Goal: Browse casually: Explore the website without a specific task or goal

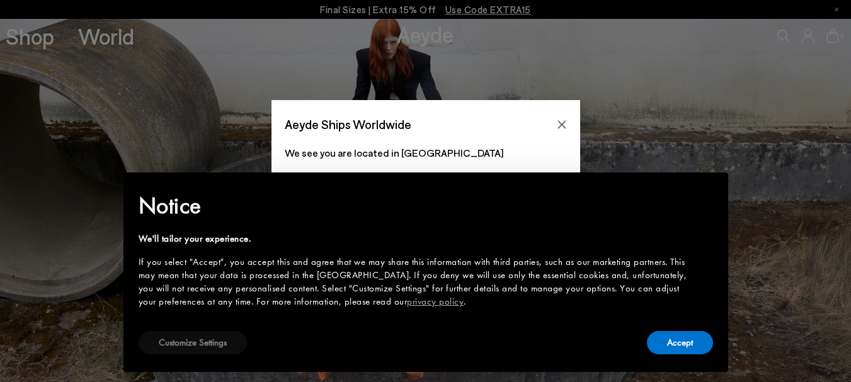
click at [231, 343] on button "Customize Settings" at bounding box center [193, 342] width 108 height 23
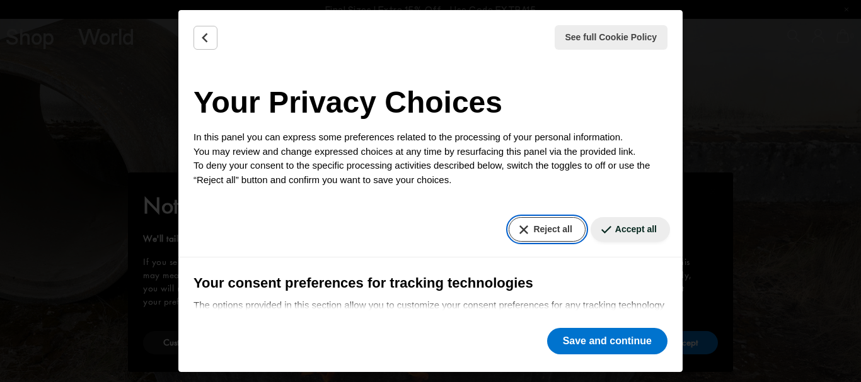
click at [539, 222] on button "Reject all" at bounding box center [547, 229] width 76 height 25
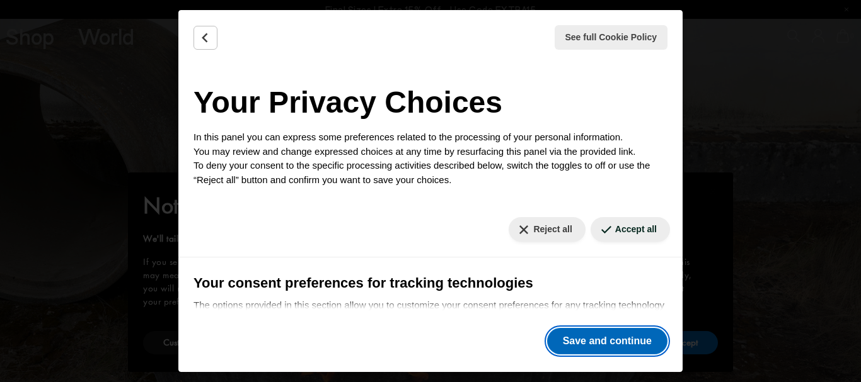
click at [587, 341] on button "Save and continue" at bounding box center [607, 341] width 120 height 26
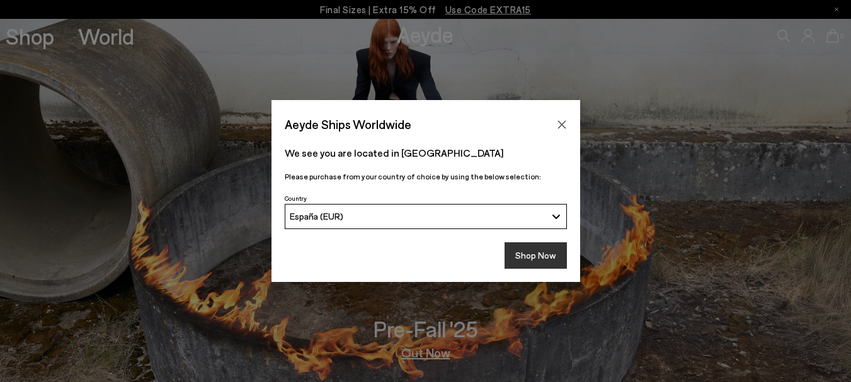
click at [539, 256] on button "Shop Now" at bounding box center [536, 256] width 62 height 26
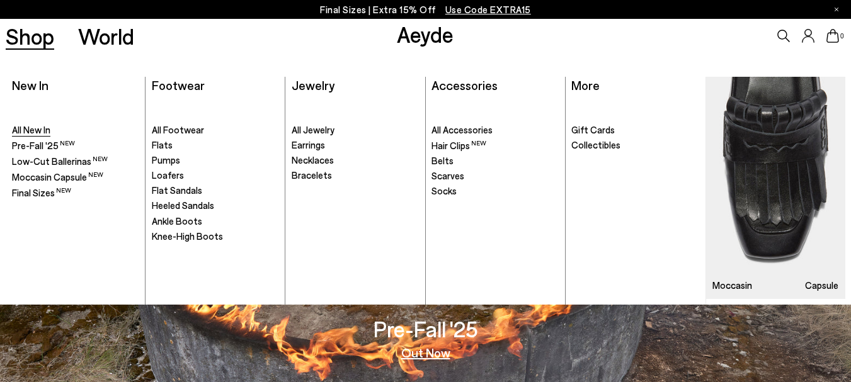
click at [35, 127] on span "All New In" at bounding box center [31, 129] width 38 height 11
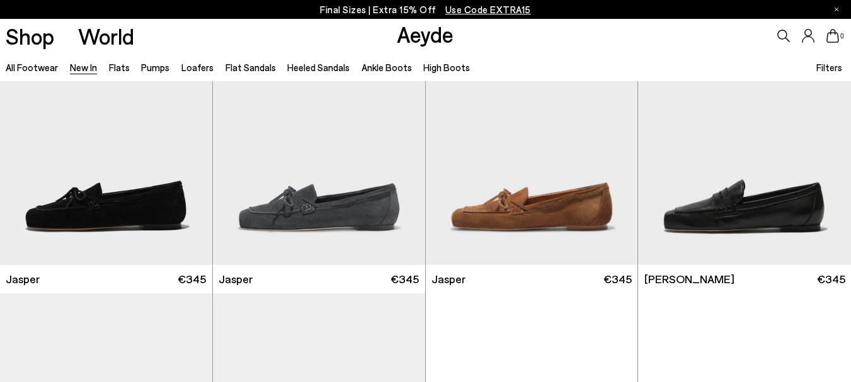
scroll to position [693, 0]
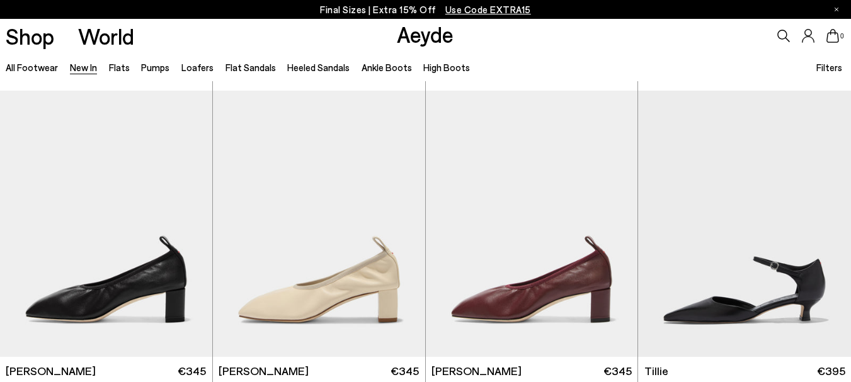
scroll to position [2142, 0]
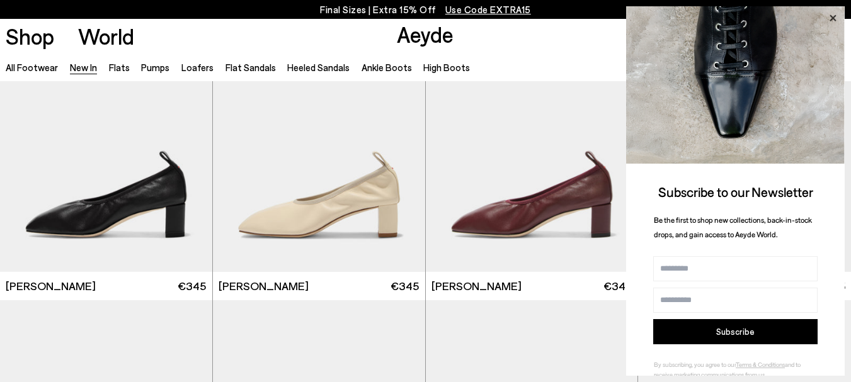
click at [835, 19] on icon at bounding box center [833, 18] width 6 height 6
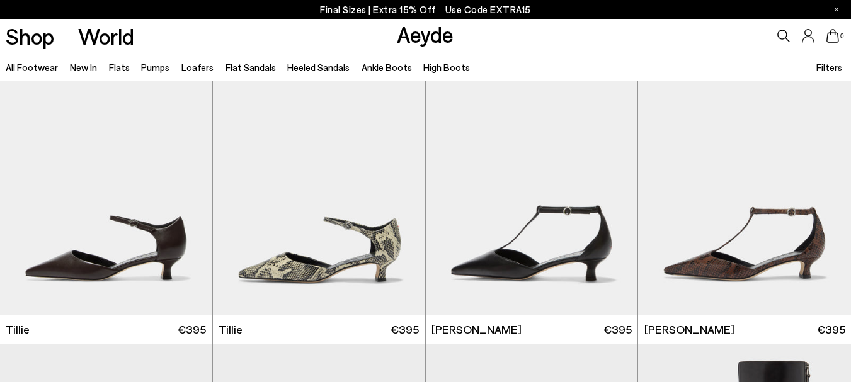
scroll to position [2458, 0]
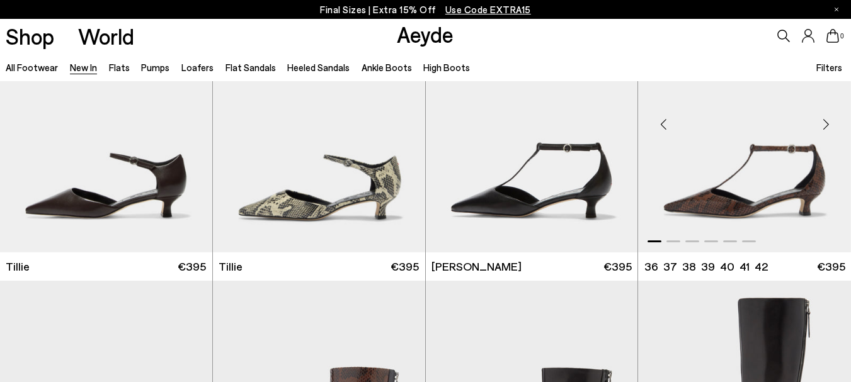
click at [704, 214] on img "1 / 6" at bounding box center [744, 119] width 213 height 267
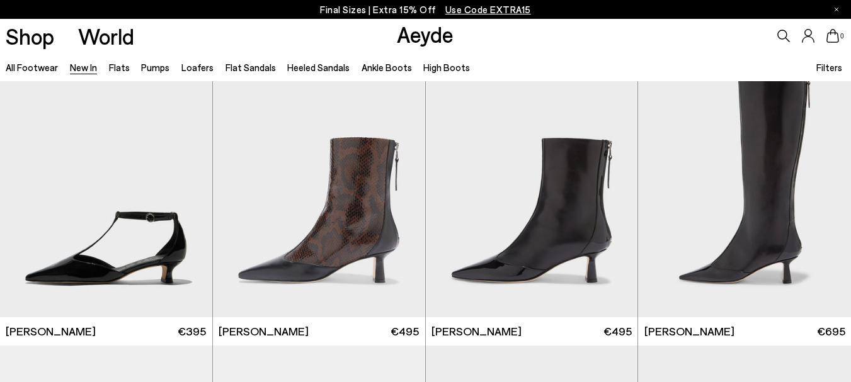
scroll to position [2710, 0]
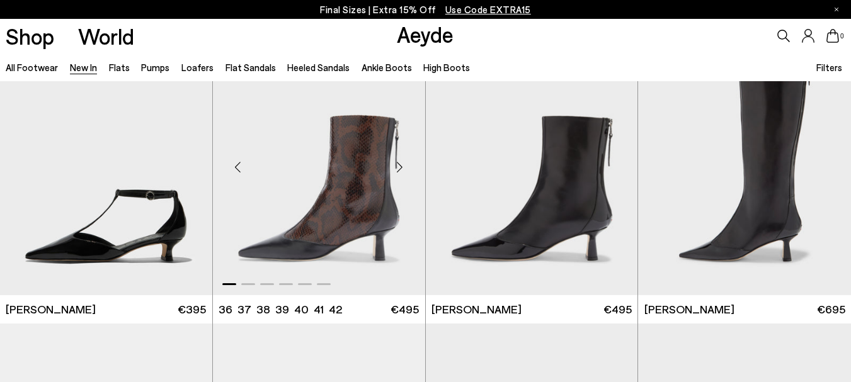
click at [354, 207] on img "1 / 6" at bounding box center [319, 162] width 212 height 267
click at [146, 224] on img "1 / 6" at bounding box center [106, 162] width 212 height 267
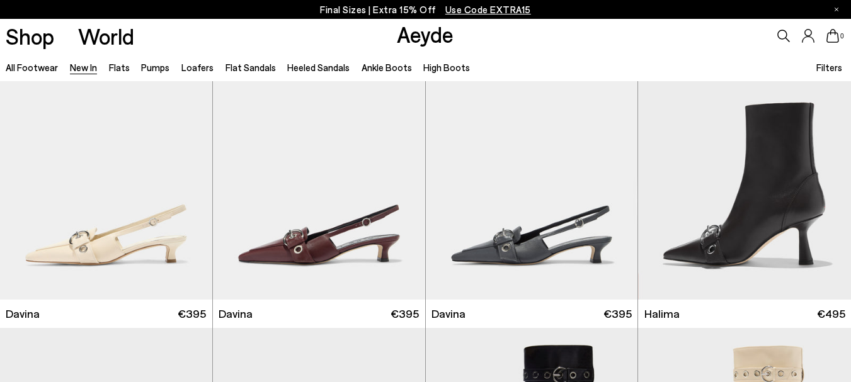
scroll to position [3592, 0]
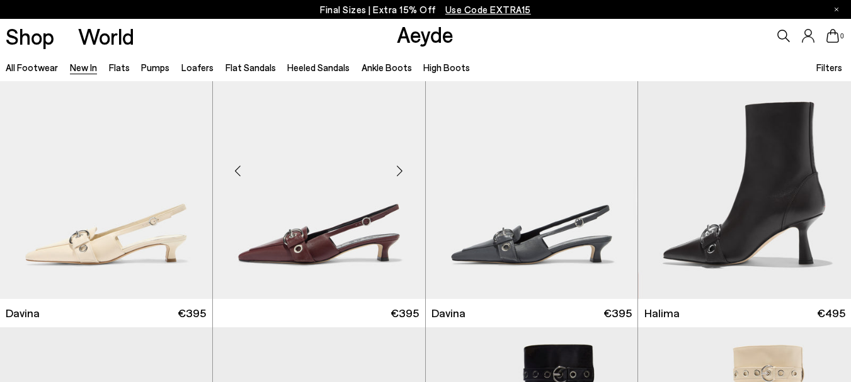
click at [324, 230] on img at bounding box center [319, 165] width 212 height 267
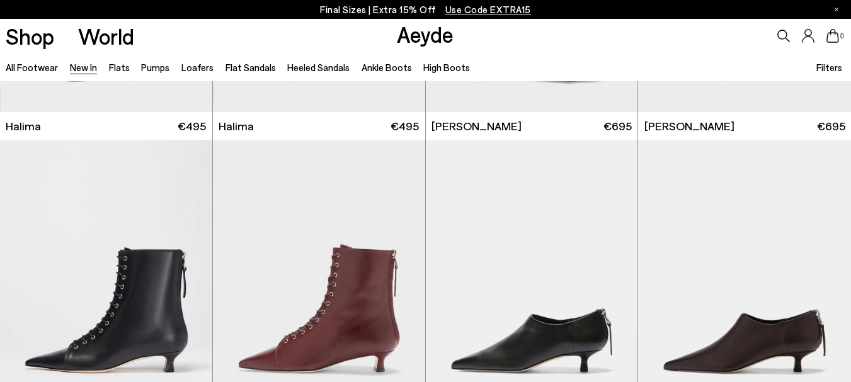
scroll to position [4159, 0]
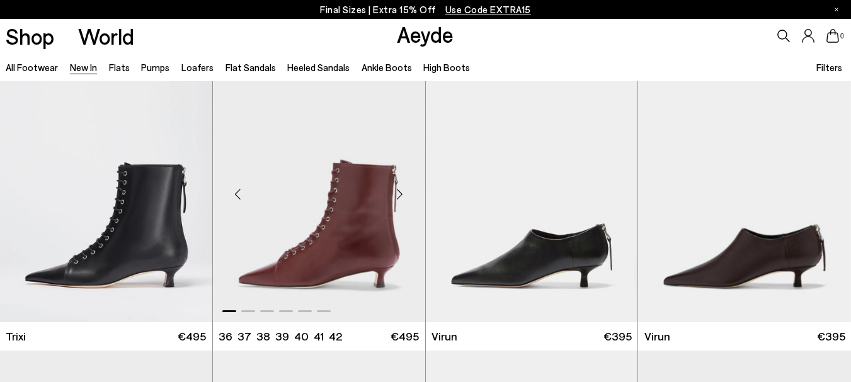
click at [362, 214] on img "1 / 6" at bounding box center [319, 188] width 212 height 267
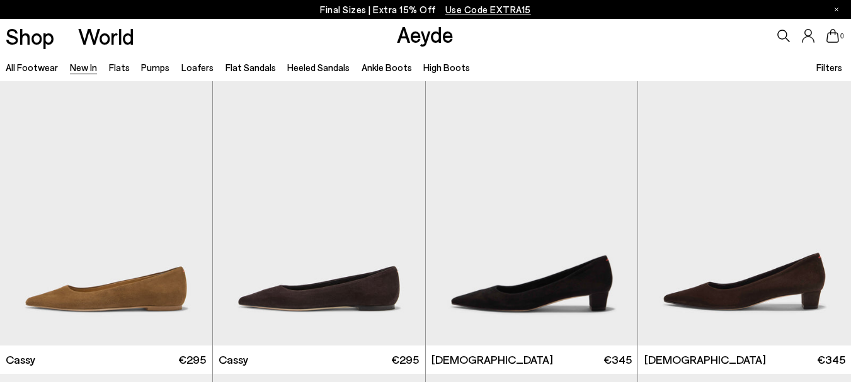
scroll to position [4789, 0]
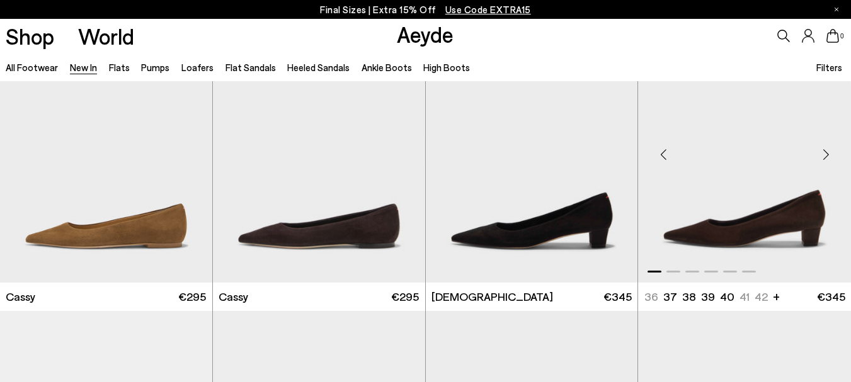
click at [795, 215] on img "1 / 6" at bounding box center [744, 149] width 213 height 267
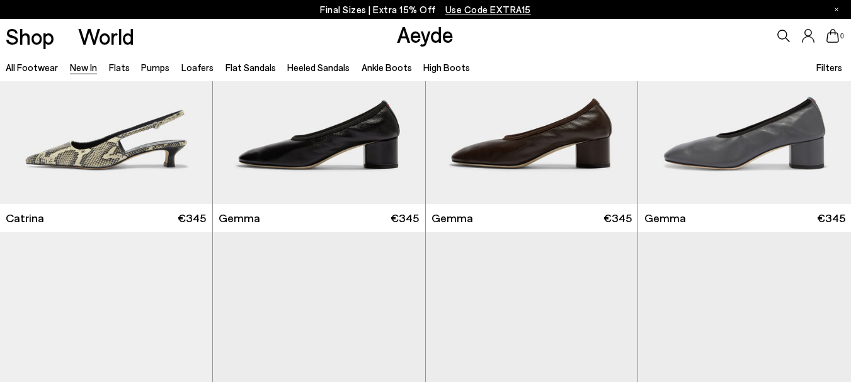
scroll to position [6049, 0]
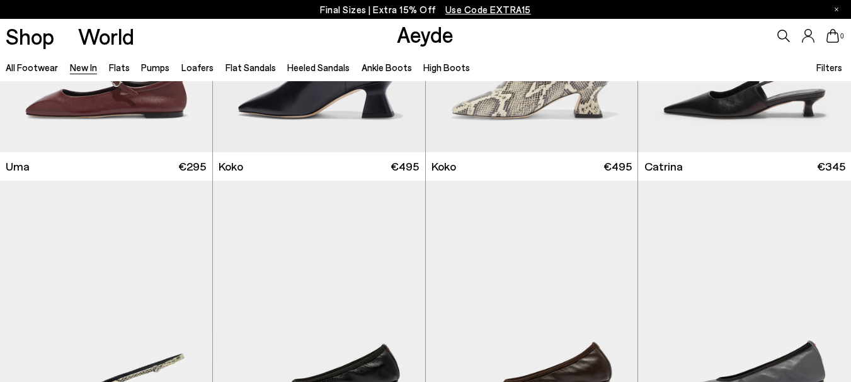
scroll to position [5797, 0]
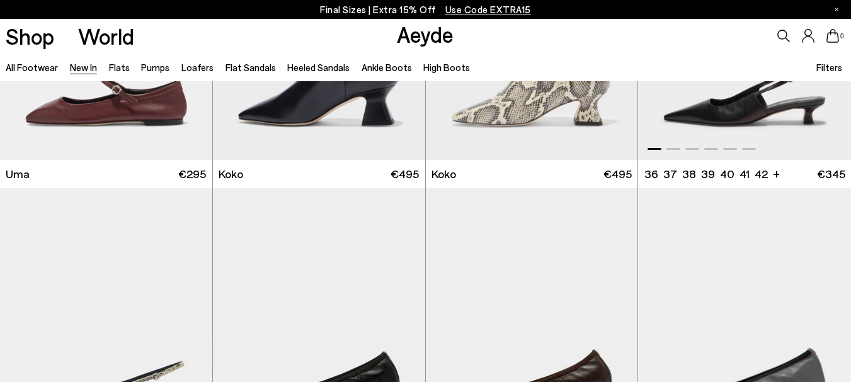
click at [692, 115] on img "1 / 6" at bounding box center [744, 27] width 213 height 267
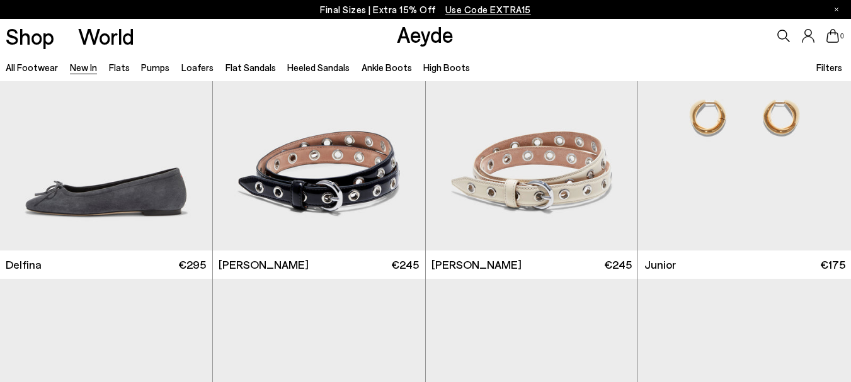
scroll to position [7184, 0]
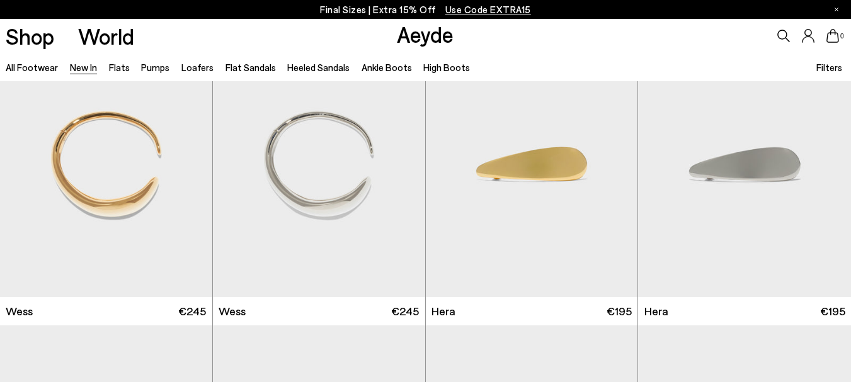
scroll to position [8129, 0]
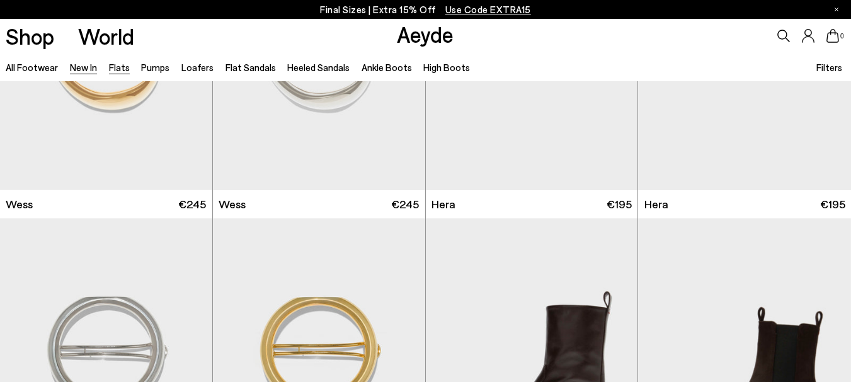
click at [120, 64] on link "Flats" at bounding box center [119, 67] width 21 height 11
click at [115, 66] on link "Flats" at bounding box center [119, 67] width 21 height 11
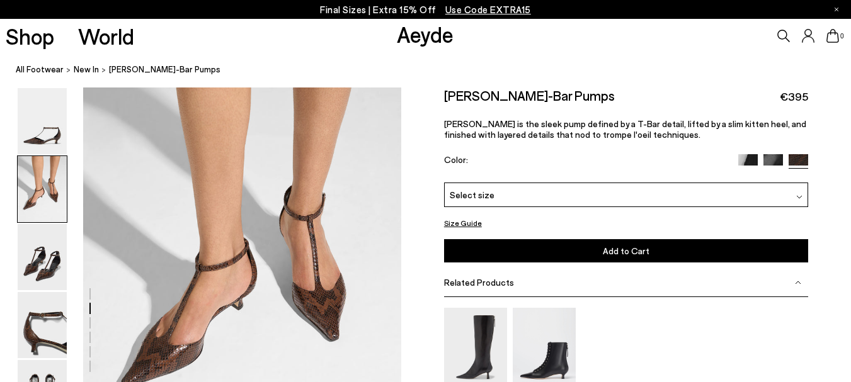
scroll to position [378, 0]
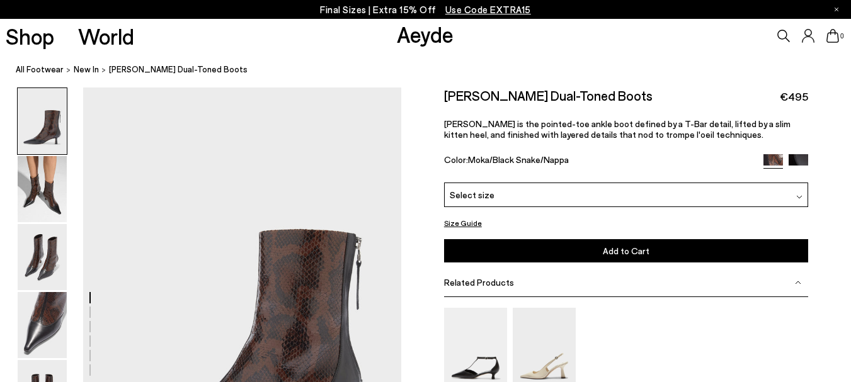
scroll to position [126, 0]
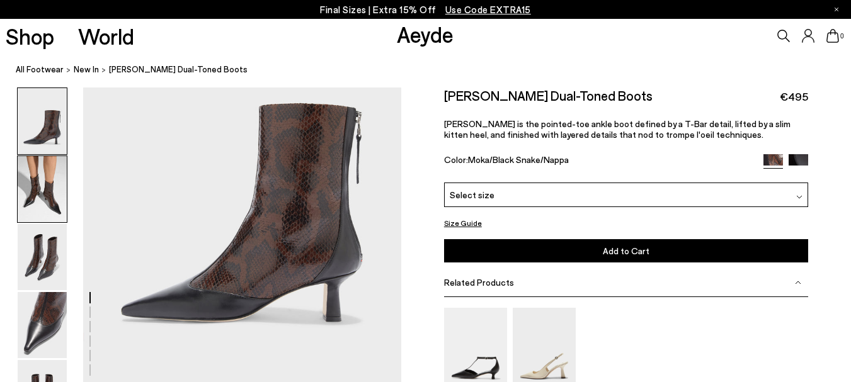
click at [49, 195] on img at bounding box center [42, 189] width 49 height 66
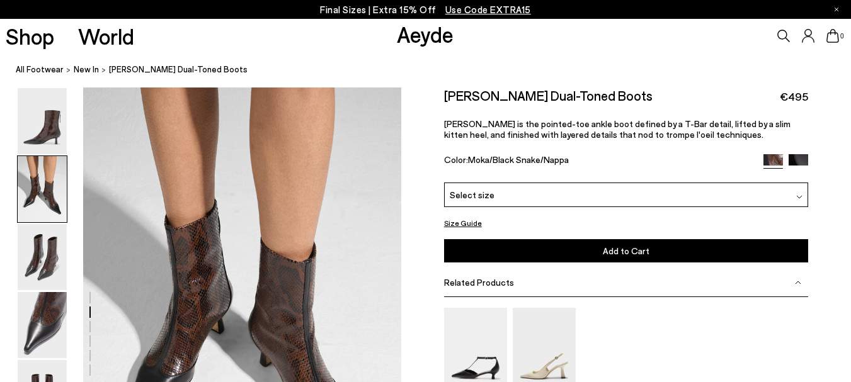
scroll to position [554, 0]
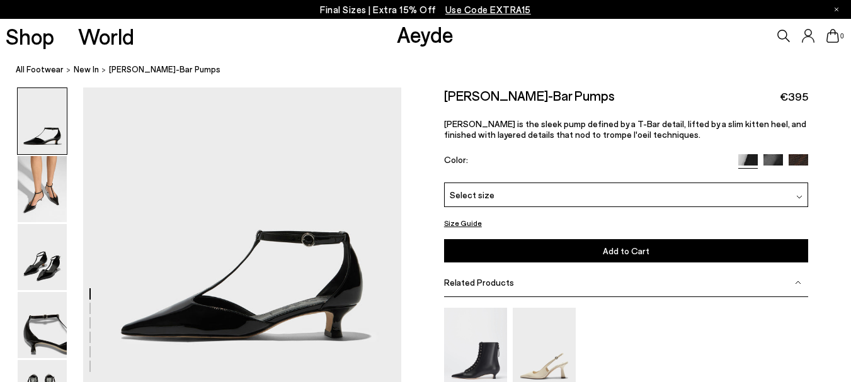
click at [802, 153] on div "[PERSON_NAME]-Bar Pumps €395 [PERSON_NAME] is the sleek pump defined by a T-Bar…" at bounding box center [626, 135] width 365 height 95
click at [793, 166] on link at bounding box center [799, 159] width 20 height 11
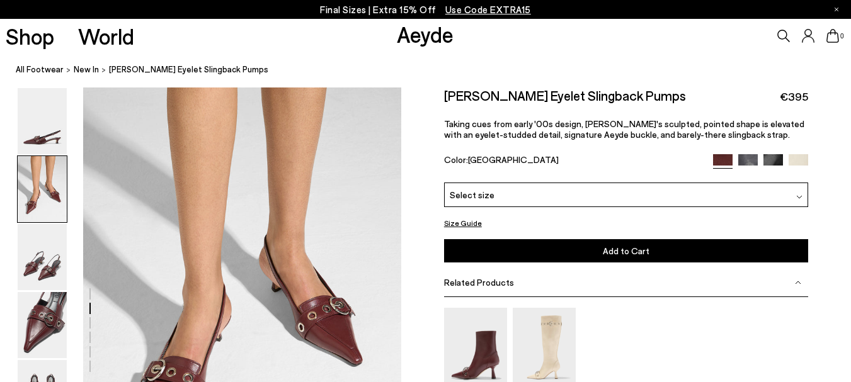
scroll to position [378, 0]
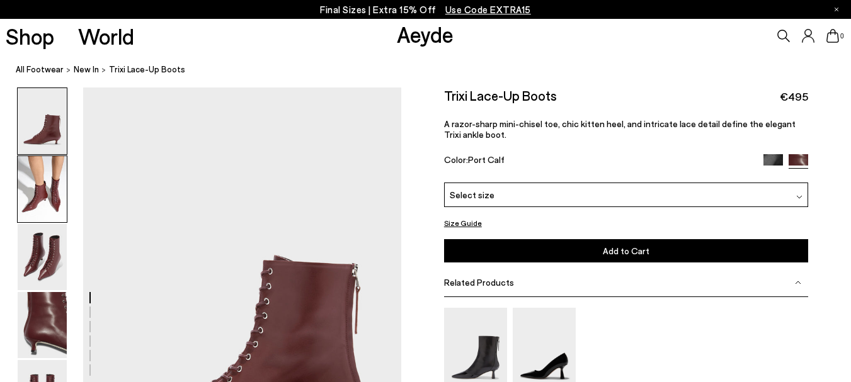
click at [51, 185] on img at bounding box center [42, 189] width 49 height 66
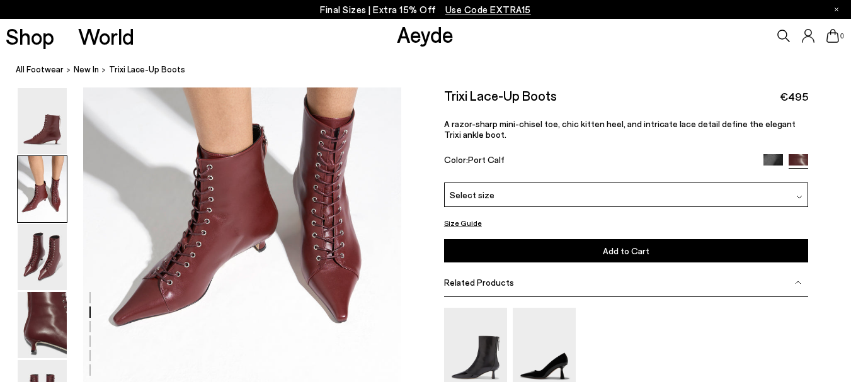
scroll to position [554, 0]
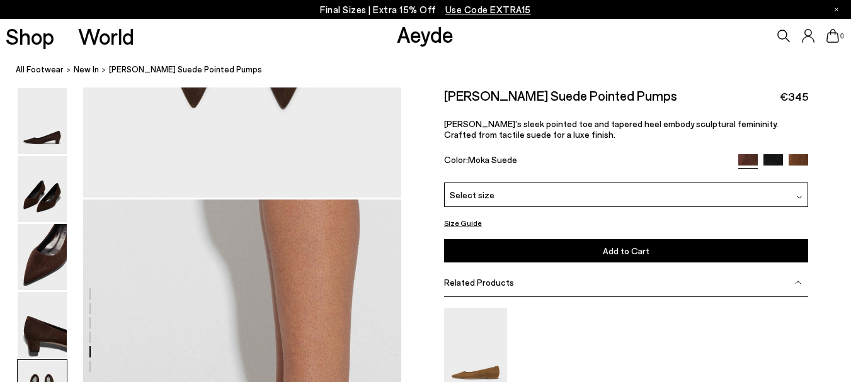
scroll to position [2142, 0]
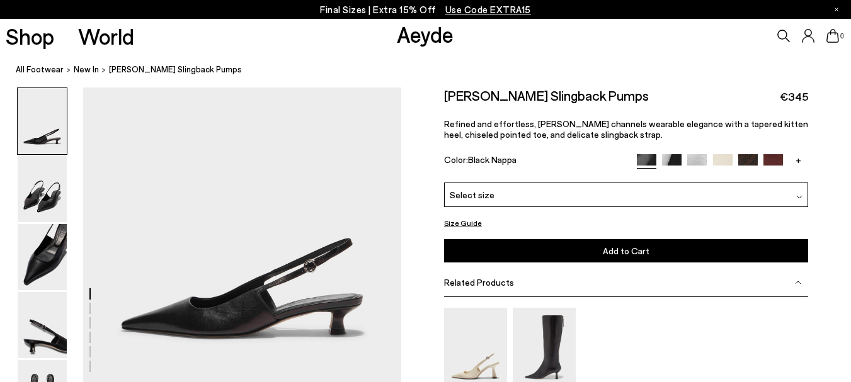
click at [773, 161] on img at bounding box center [774, 164] width 20 height 20
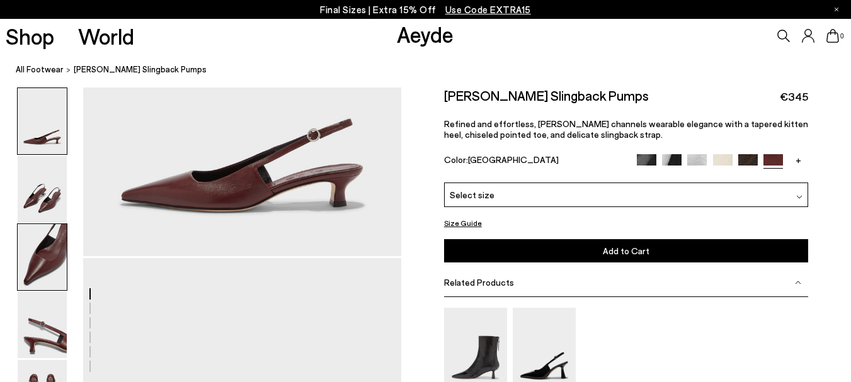
click at [46, 253] on img at bounding box center [42, 257] width 49 height 66
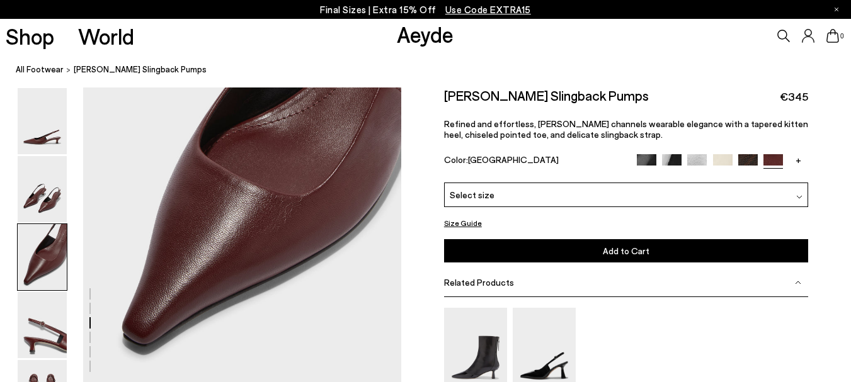
scroll to position [851, 0]
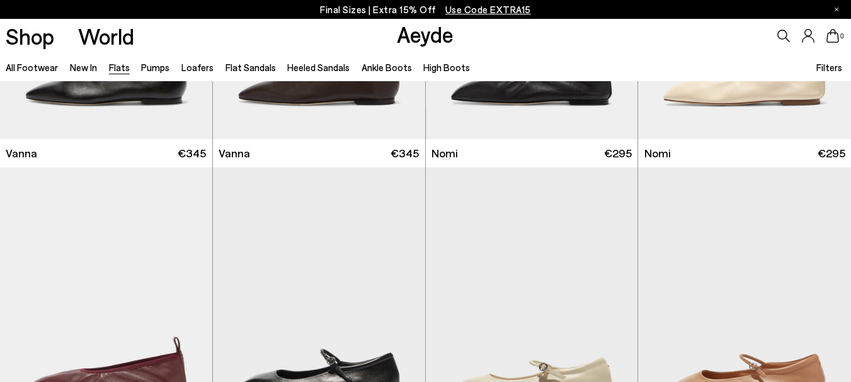
scroll to position [693, 0]
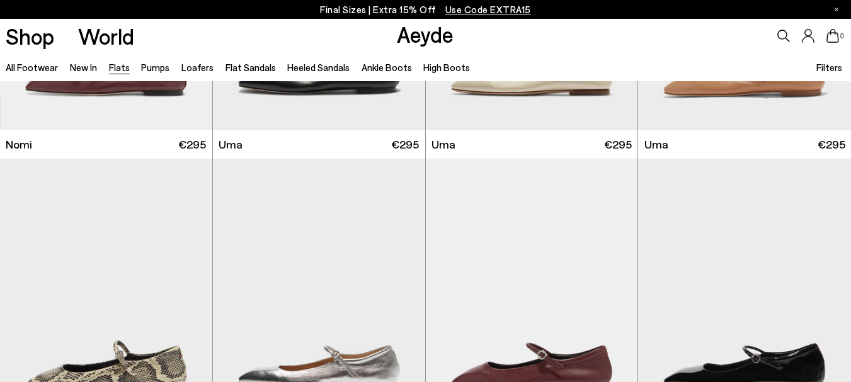
scroll to position [1008, 0]
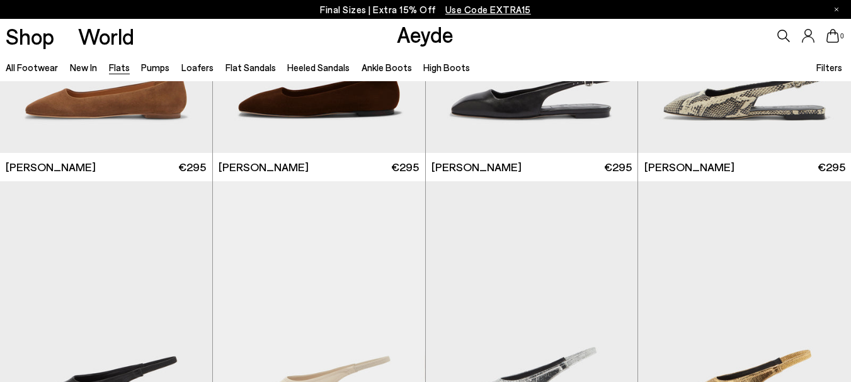
scroll to position [4222, 0]
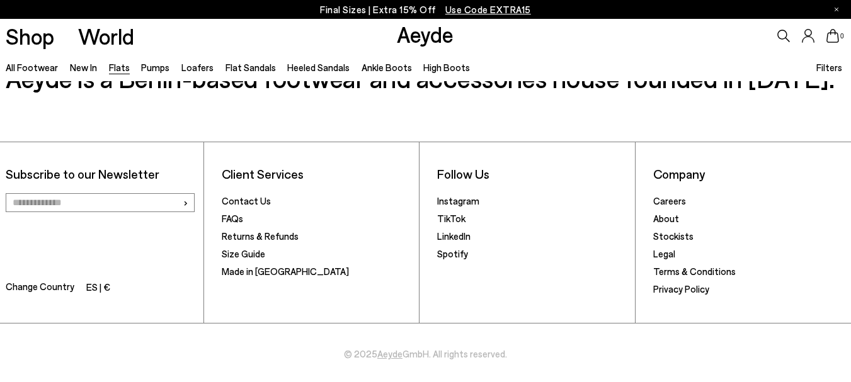
scroll to position [6587, 0]
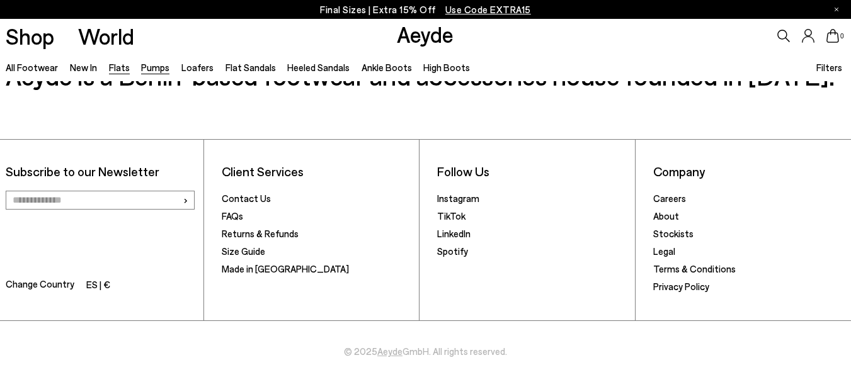
click at [152, 69] on link "Pumps" at bounding box center [155, 67] width 28 height 11
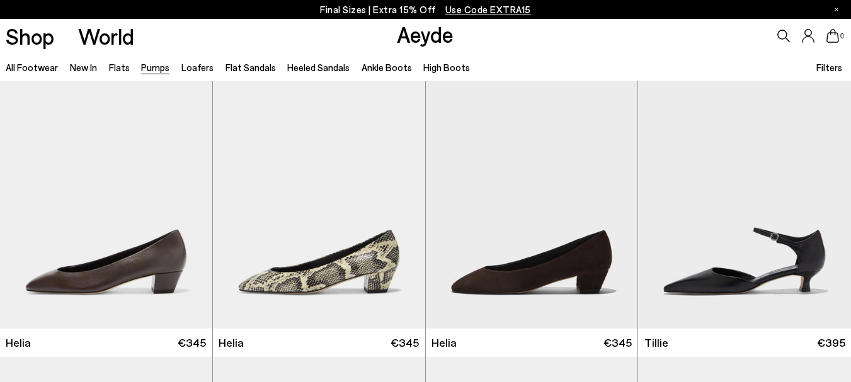
scroll to position [693, 0]
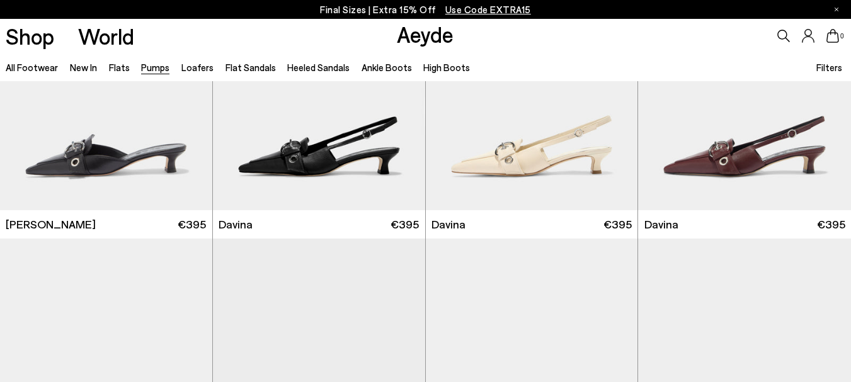
scroll to position [2205, 0]
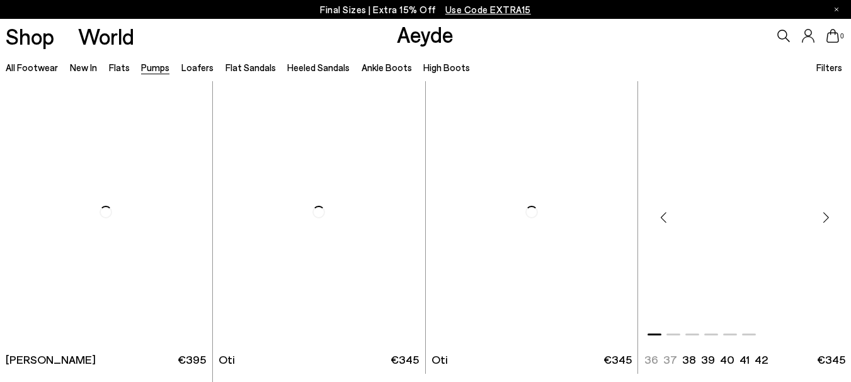
scroll to position [4411, 0]
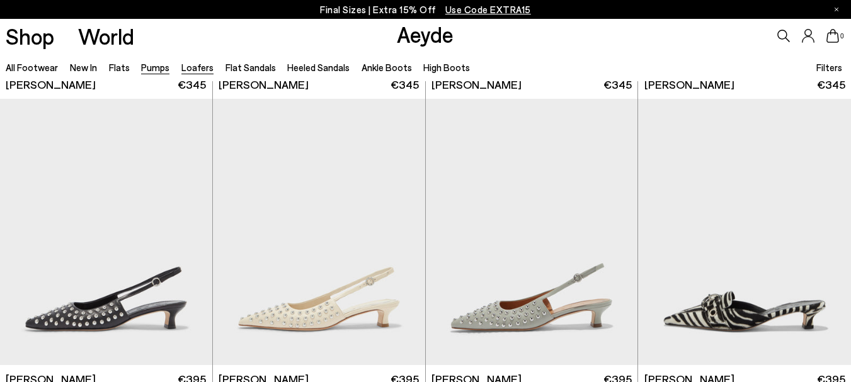
click at [198, 64] on link "Loafers" at bounding box center [197, 67] width 32 height 11
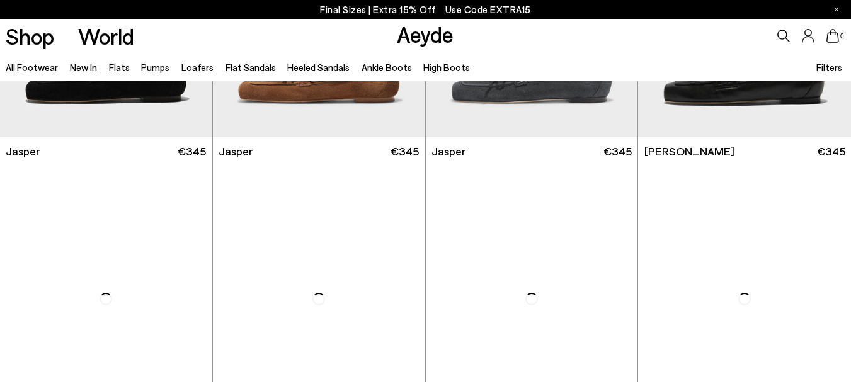
scroll to position [630, 0]
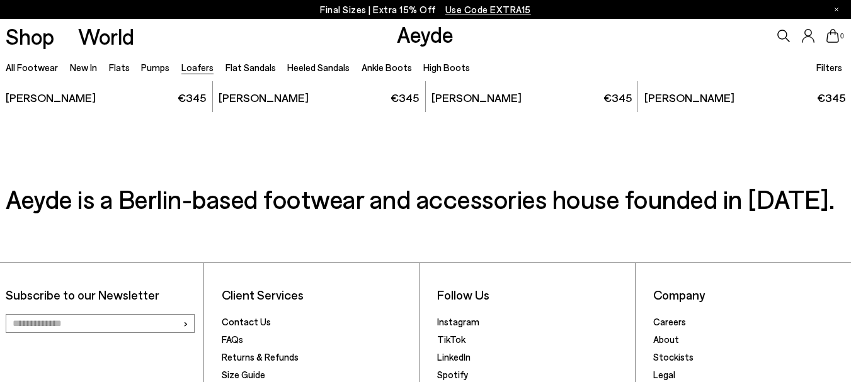
scroll to position [2331, 0]
click at [364, 65] on link "Ankle Boots" at bounding box center [387, 67] width 50 height 11
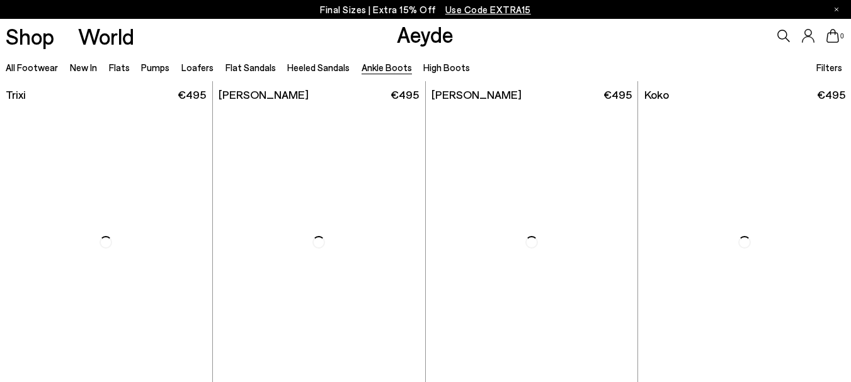
scroll to position [630, 0]
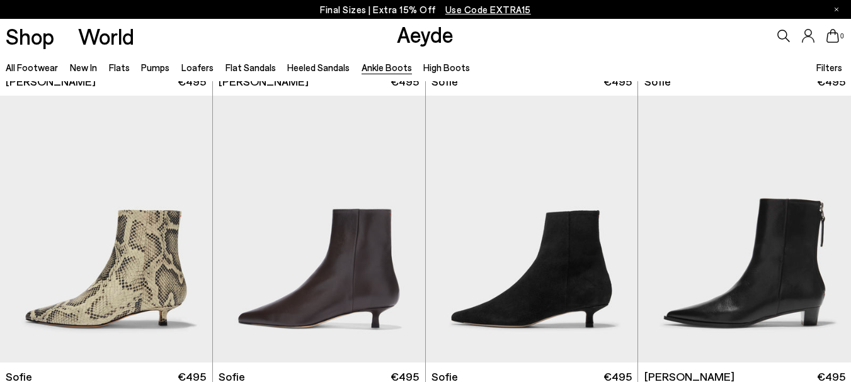
scroll to position [1197, 0]
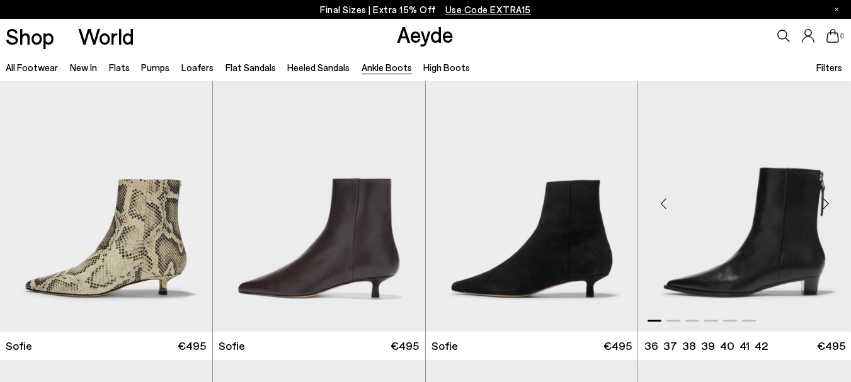
click at [818, 253] on img "1 / 6" at bounding box center [744, 198] width 213 height 267
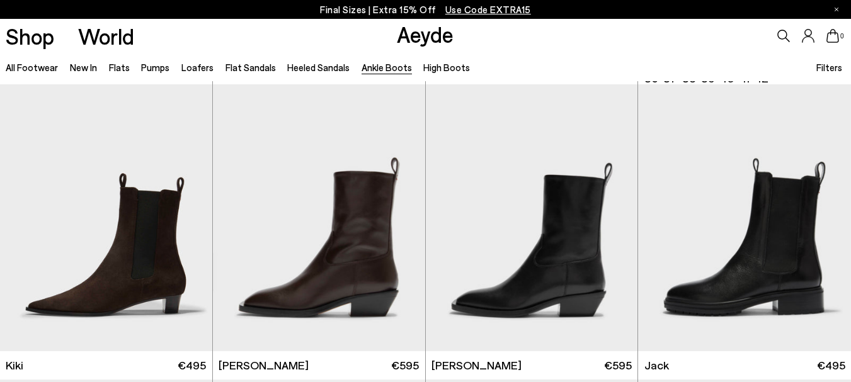
scroll to position [1764, 0]
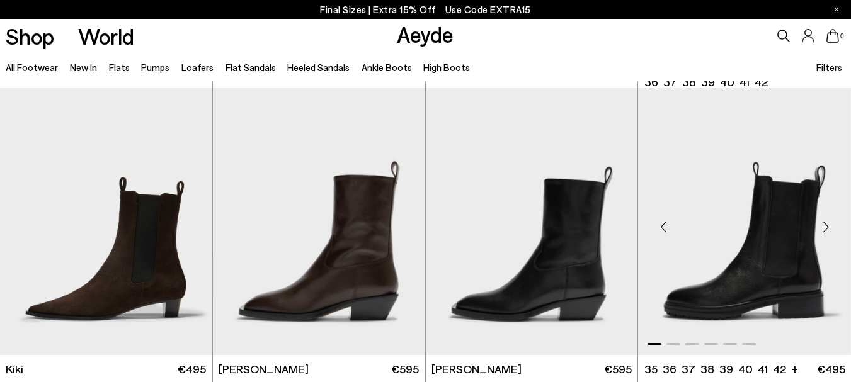
click at [779, 216] on img "1 / 6" at bounding box center [744, 221] width 213 height 267
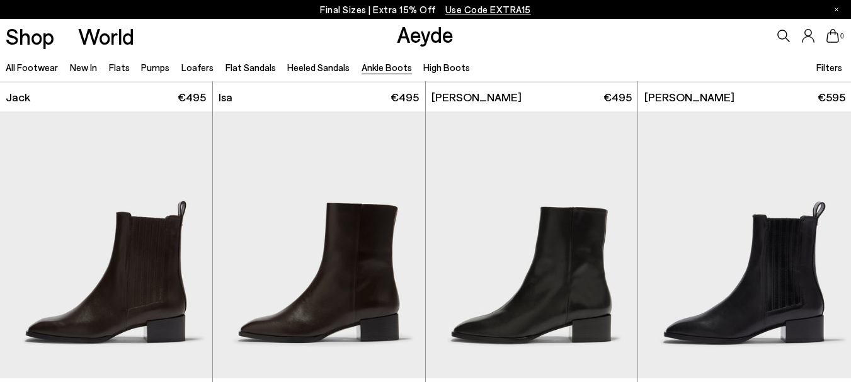
scroll to position [2395, 0]
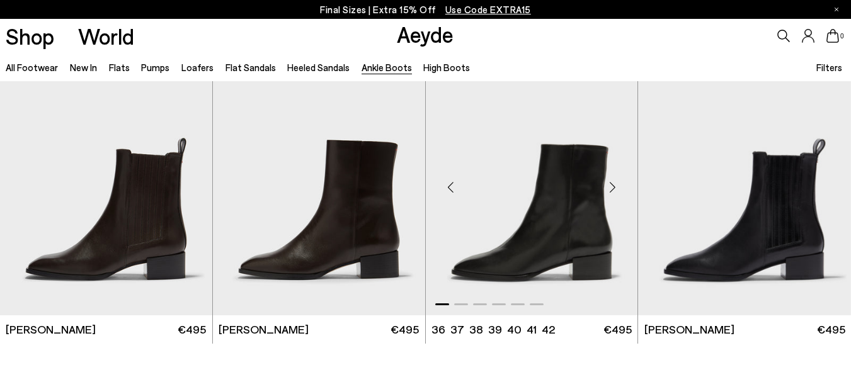
click at [543, 227] on img "1 / 6" at bounding box center [532, 182] width 212 height 267
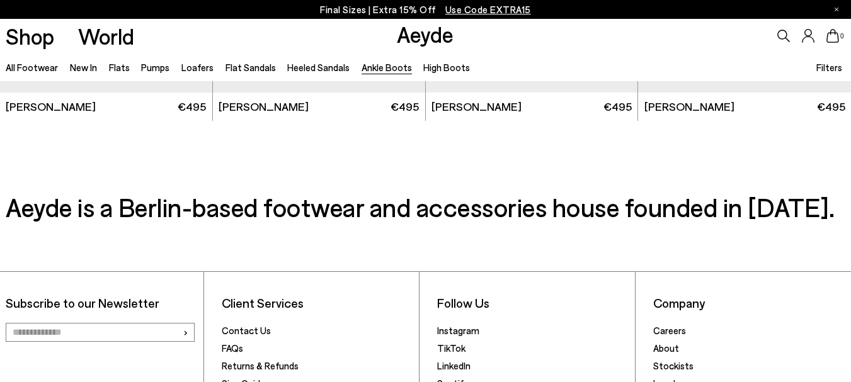
scroll to position [2647, 0]
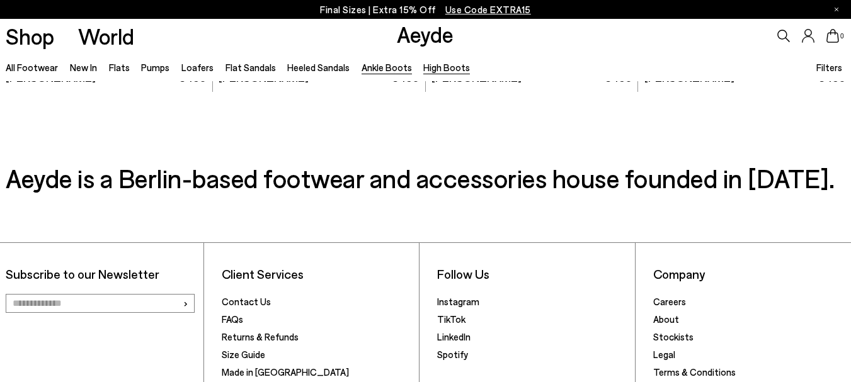
click at [438, 71] on link "High Boots" at bounding box center [446, 67] width 47 height 11
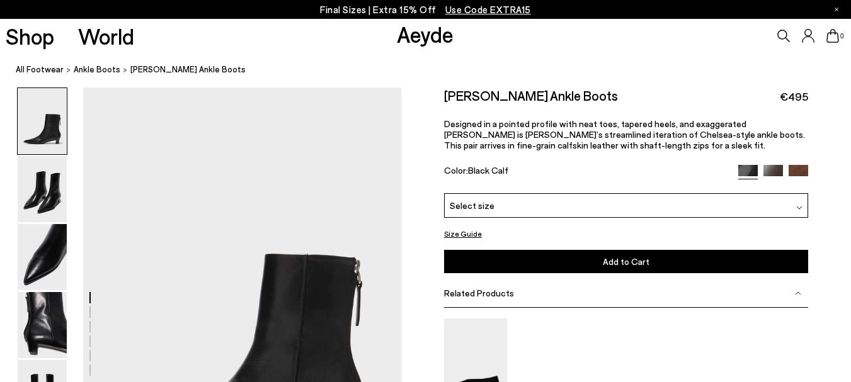
click at [797, 169] on img at bounding box center [799, 175] width 20 height 20
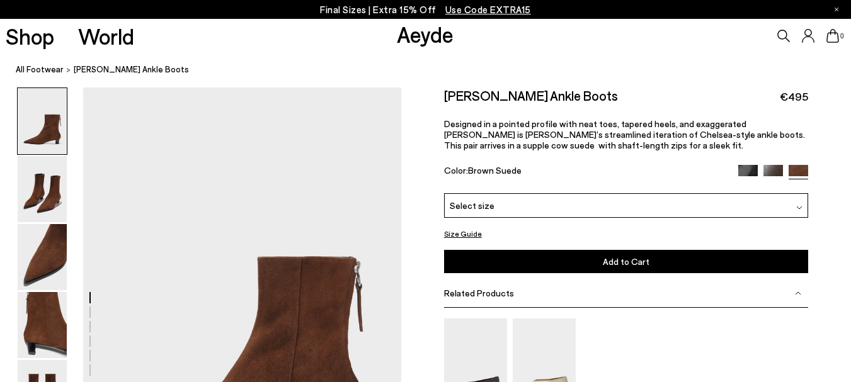
scroll to position [189, 0]
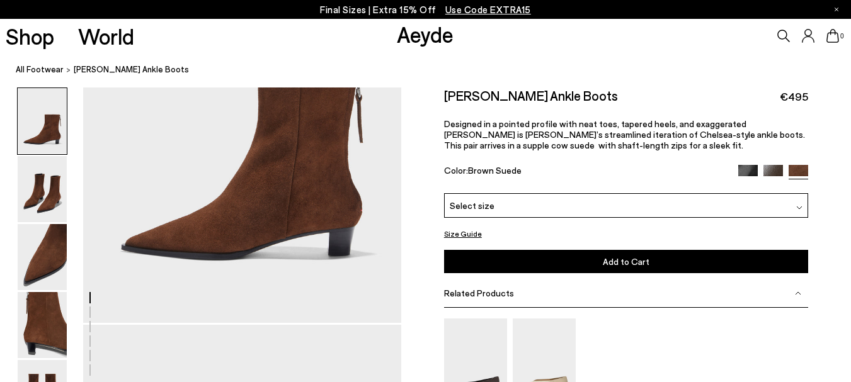
click at [59, 130] on img at bounding box center [42, 121] width 49 height 66
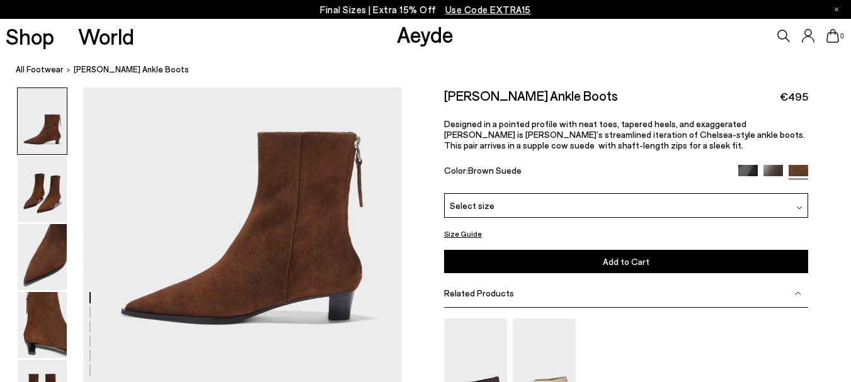
scroll to position [0, 0]
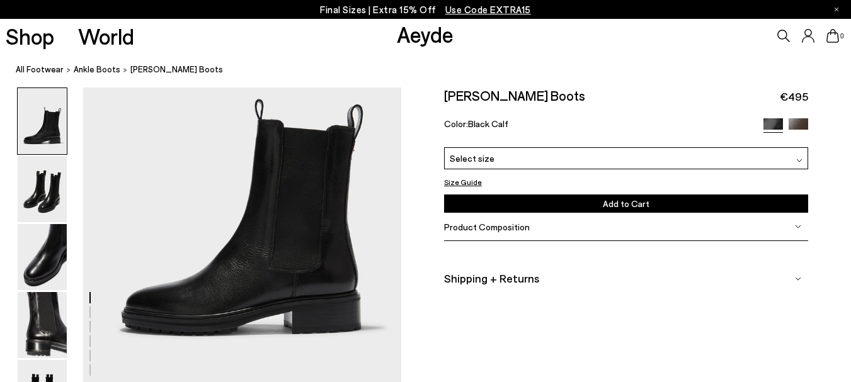
scroll to position [126, 0]
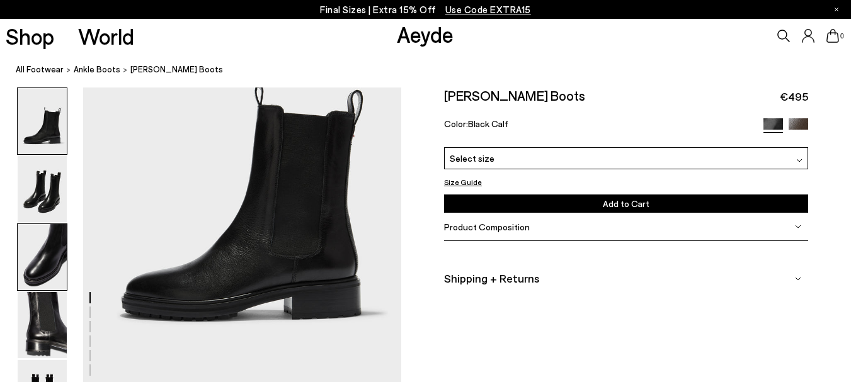
click at [34, 253] on img at bounding box center [42, 257] width 49 height 66
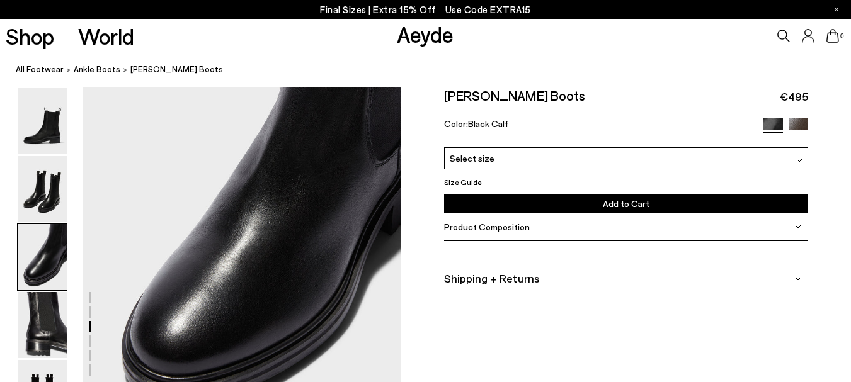
scroll to position [1043, 0]
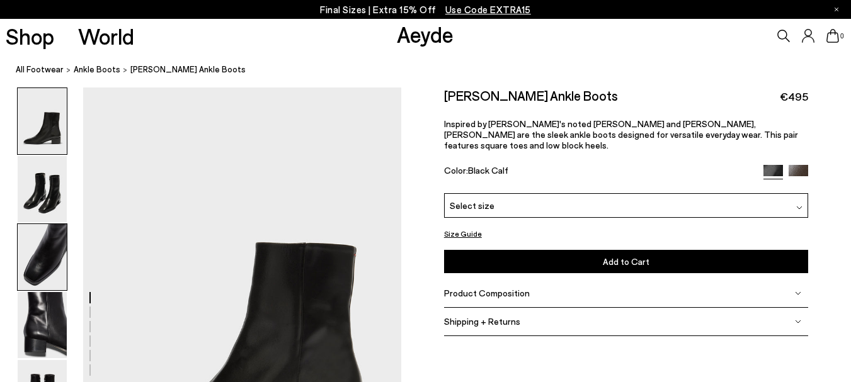
click at [54, 244] on img at bounding box center [42, 257] width 49 height 66
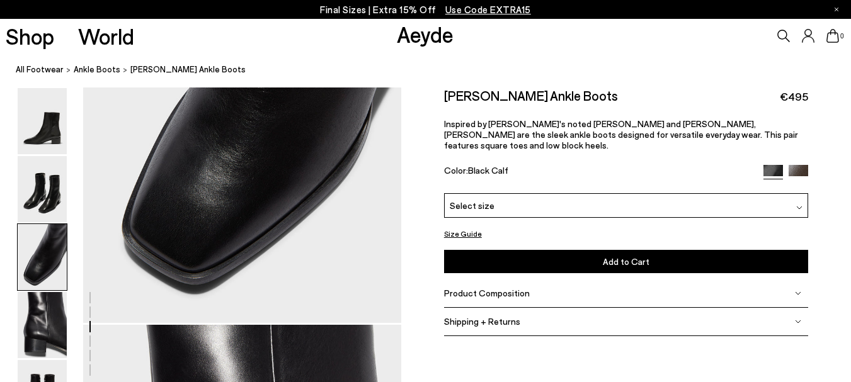
scroll to position [1043, 0]
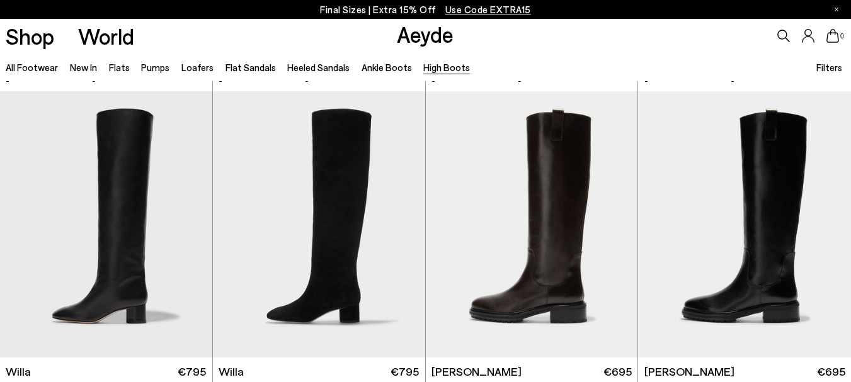
scroll to position [315, 0]
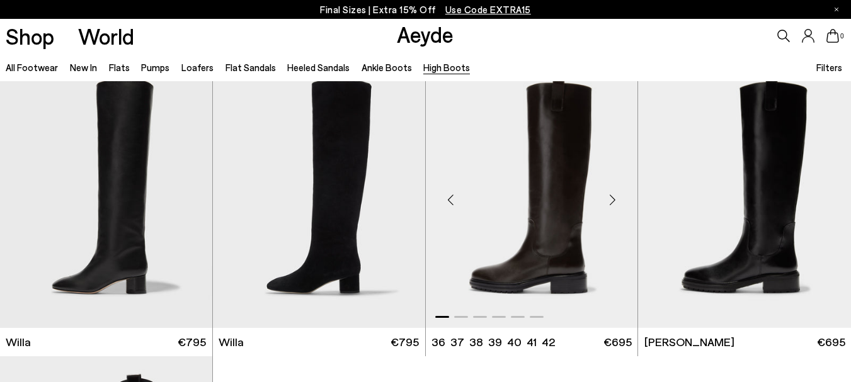
click at [556, 251] on img "1 / 6" at bounding box center [532, 195] width 212 height 267
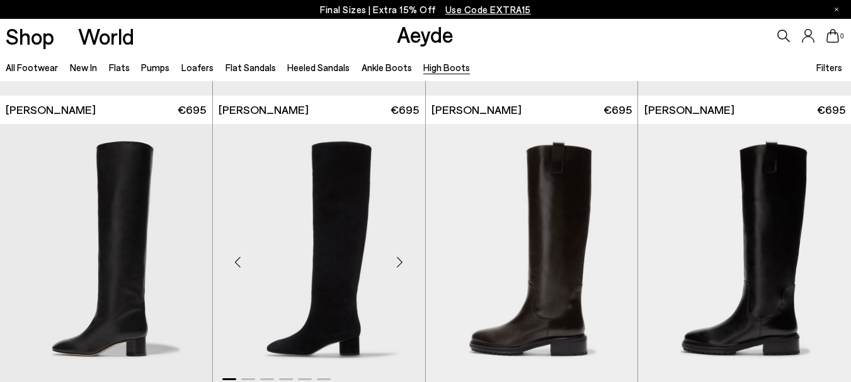
scroll to position [252, 0]
click at [323, 217] on img "1 / 6" at bounding box center [319, 258] width 212 height 267
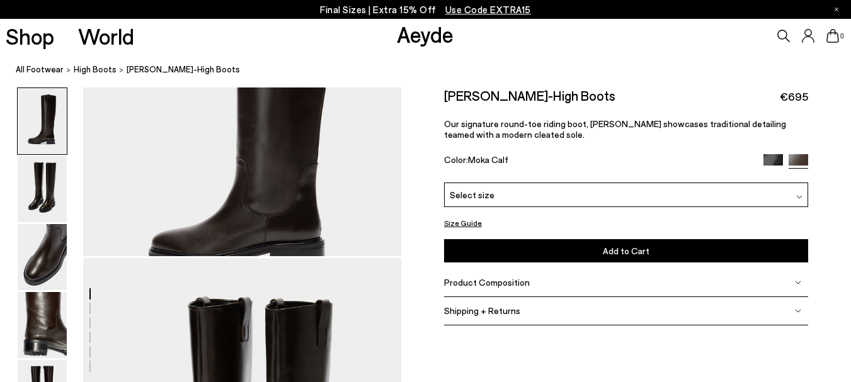
scroll to position [126, 0]
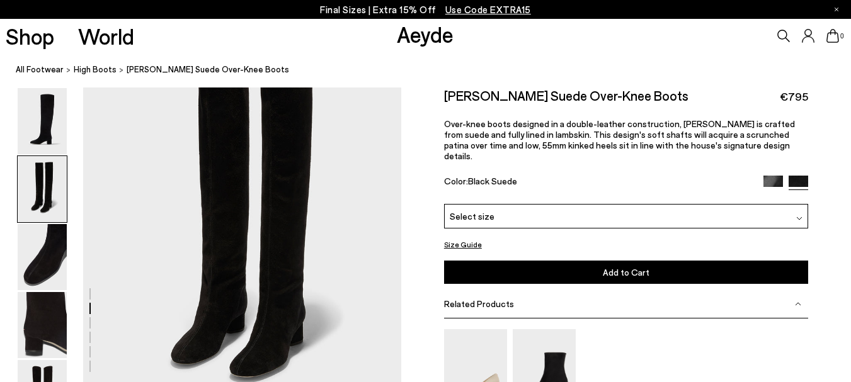
scroll to position [378, 0]
